Goal: Transaction & Acquisition: Download file/media

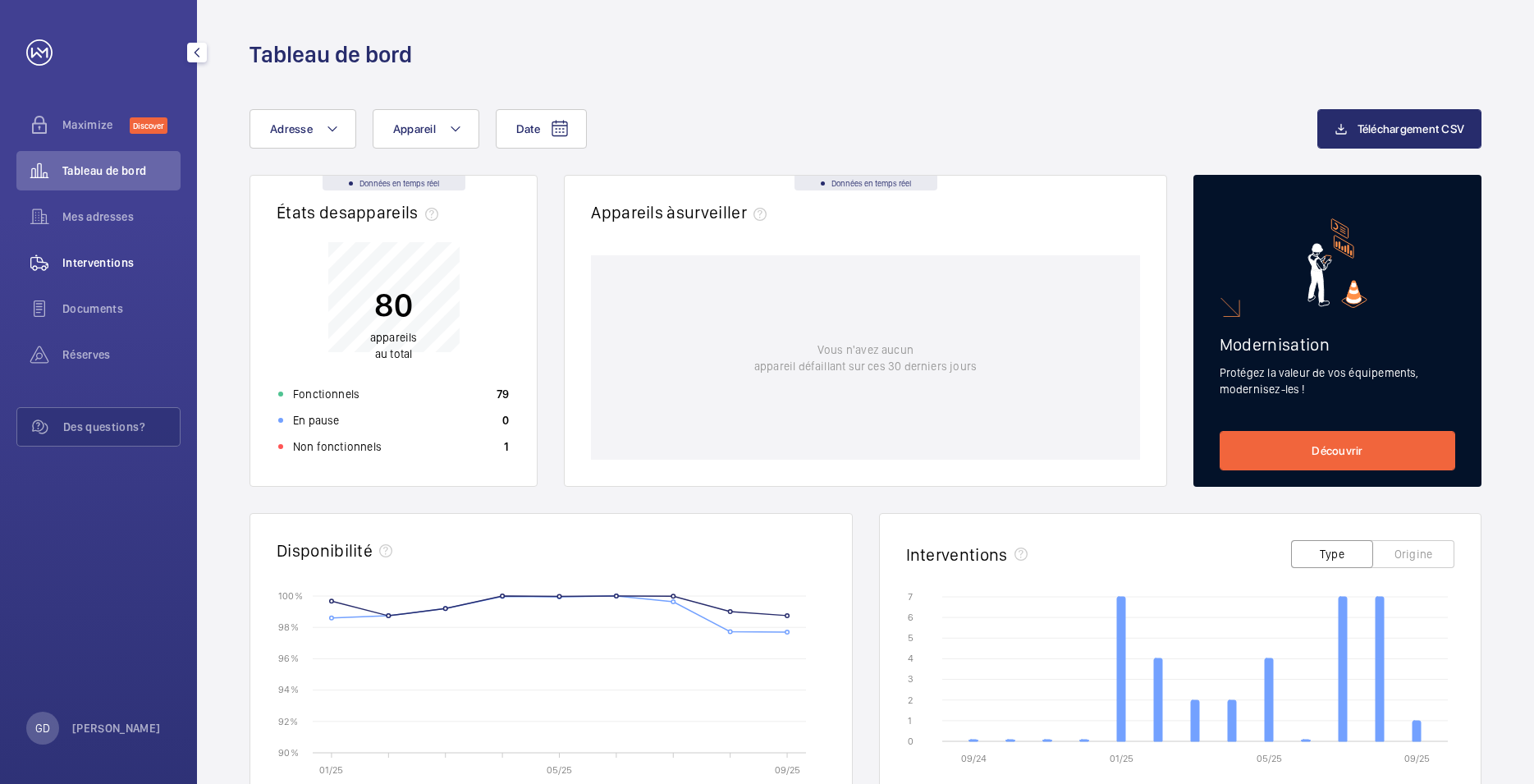
click at [101, 260] on span "Interventions" at bounding box center [122, 263] width 119 height 17
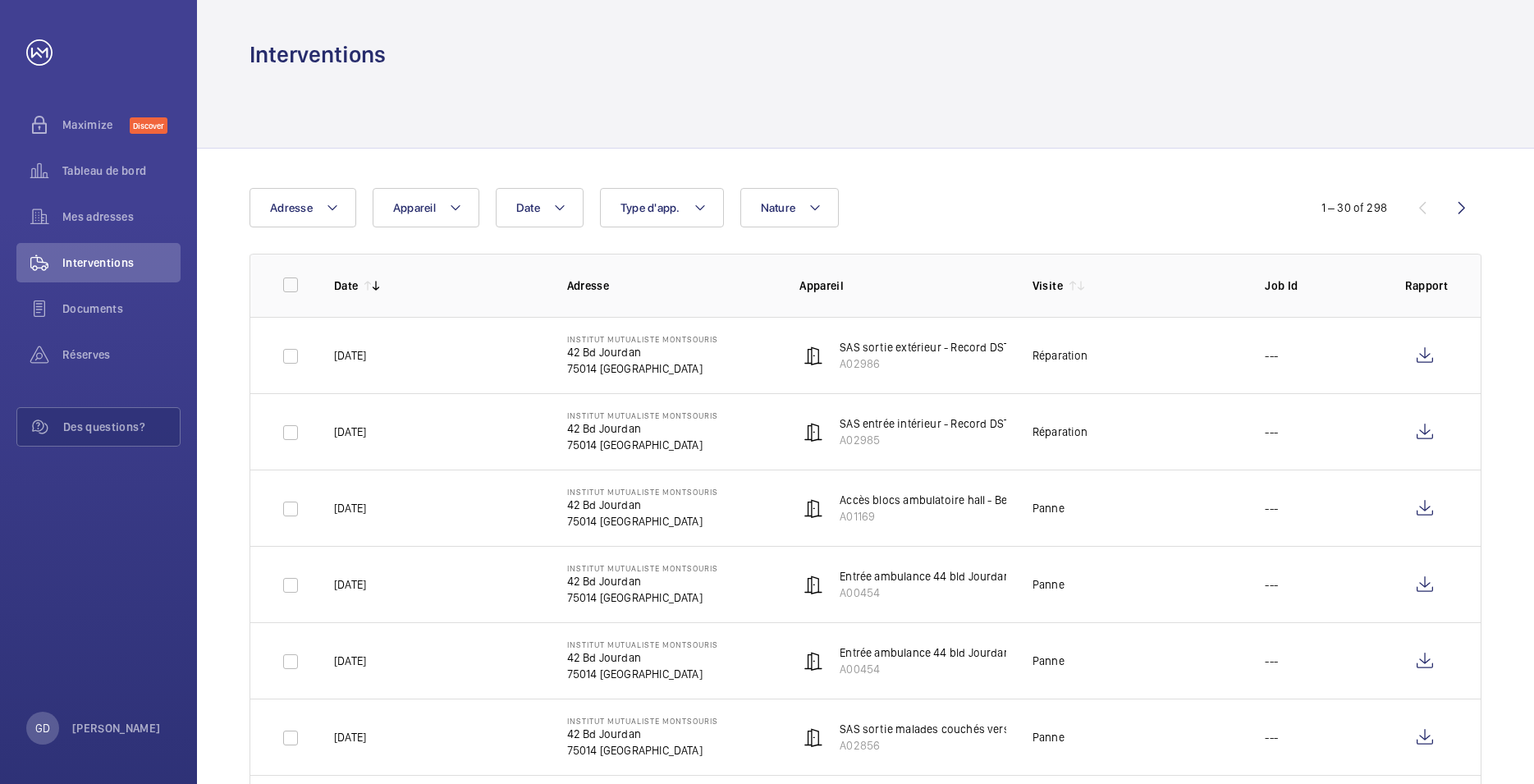
click at [747, 516] on td "Institut Mutualiste Montsouris 42 Bd Jourdan 75014 [GEOGRAPHIC_DATA]" at bounding box center [657, 507] width 233 height 76
click at [366, 507] on p "[DATE]" at bounding box center [350, 508] width 32 height 17
click at [1413, 508] on wm-front-icon-button at bounding box center [1425, 508] width 39 height 39
